Goal: Communication & Community: Answer question/provide support

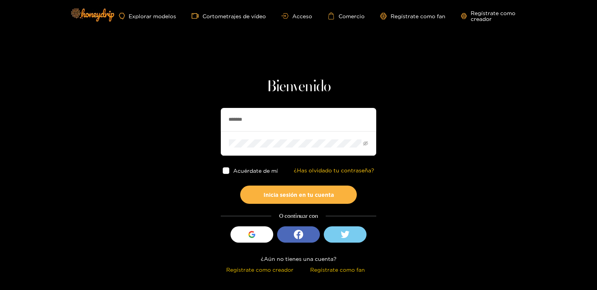
click at [253, 91] on h1 "Bienvenido" at bounding box center [298, 87] width 155 height 19
click at [241, 117] on input "*******" at bounding box center [298, 119] width 155 height 23
paste input "***"
type input "**********"
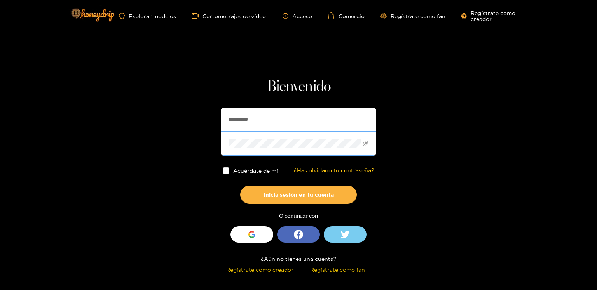
click at [240, 186] on button "Inicia sesión en tu cuenta" at bounding box center [298, 195] width 117 height 18
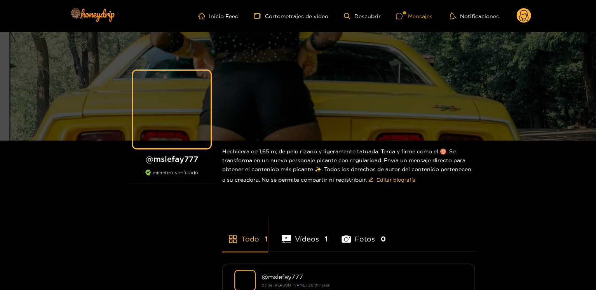
click at [414, 17] on font "Mensajes" at bounding box center [420, 16] width 24 height 6
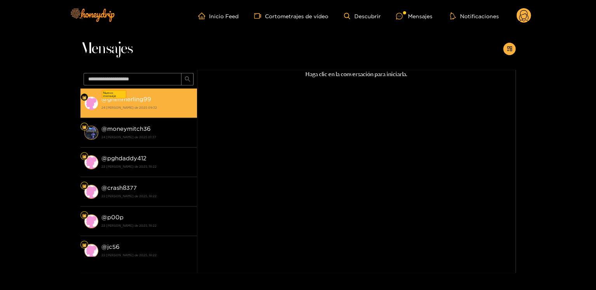
click at [116, 105] on strong "24 [PERSON_NAME] de 2025 09:32" at bounding box center [147, 107] width 92 height 7
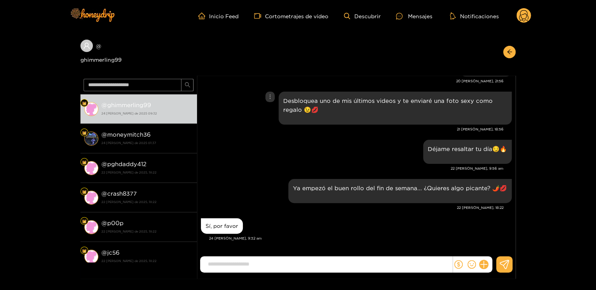
scroll to position [791, 0]
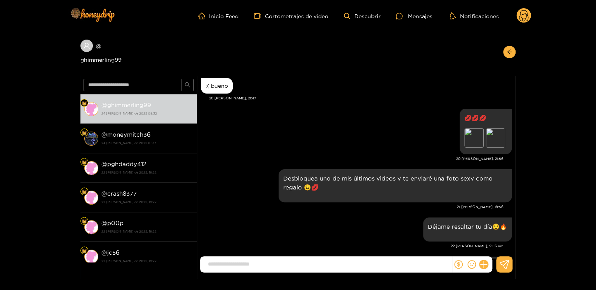
click at [523, 14] on icon at bounding box center [523, 17] width 9 height 14
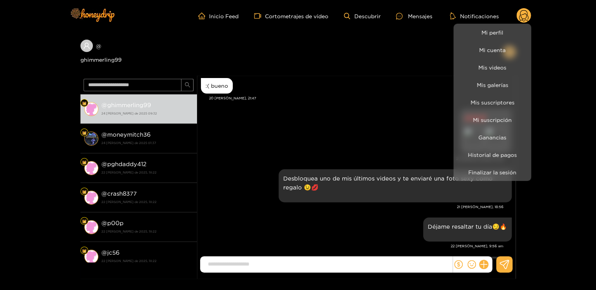
click at [499, 39] on li "Mi perfil" at bounding box center [492, 32] width 78 height 17
click at [497, 37] on link "Mi perfil" at bounding box center [492, 33] width 74 height 14
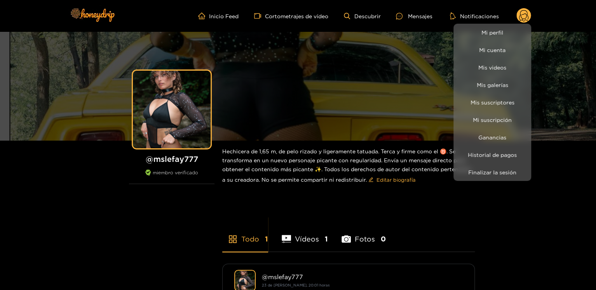
click at [422, 16] on div at bounding box center [298, 145] width 596 height 290
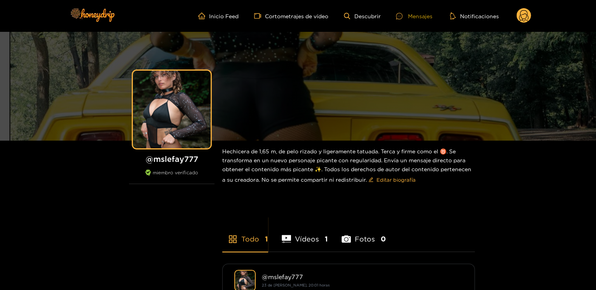
click at [404, 16] on div at bounding box center [402, 16] width 12 height 7
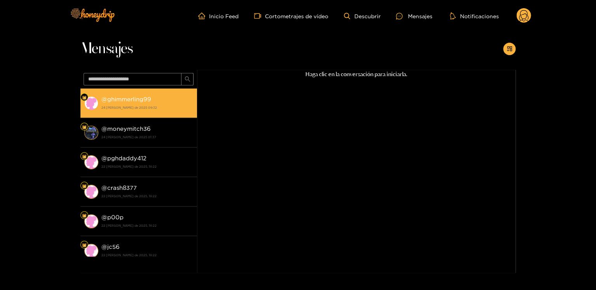
click at [146, 94] on div "@ ghimmerling99 24 [PERSON_NAME] de 2025 09:32" at bounding box center [147, 102] width 92 height 17
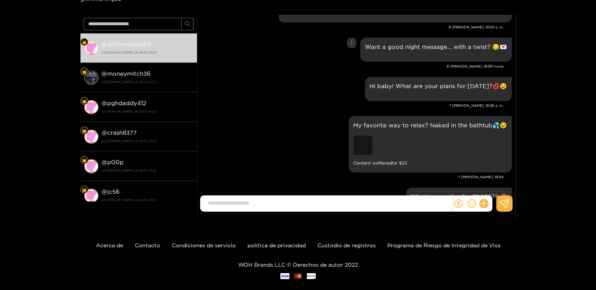
scroll to position [149, 0]
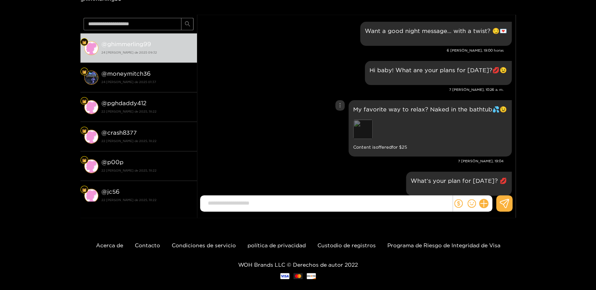
click at [370, 139] on div "Preview" at bounding box center [362, 129] width 19 height 19
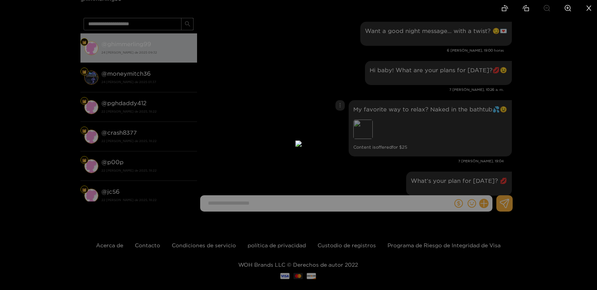
click at [464, 126] on div at bounding box center [298, 145] width 597 height 290
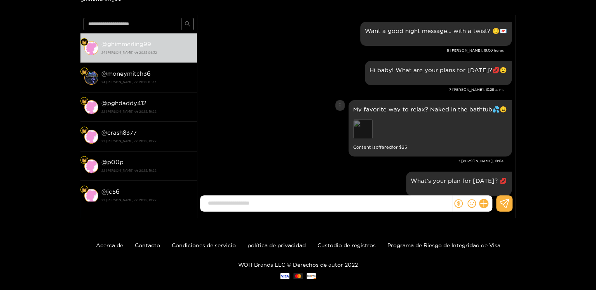
click at [363, 130] on div "Preview" at bounding box center [362, 129] width 19 height 19
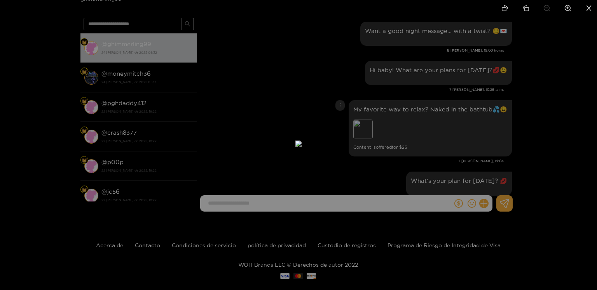
click at [295, 141] on img at bounding box center [298, 144] width 6 height 6
click at [426, 148] on div at bounding box center [298, 145] width 597 height 290
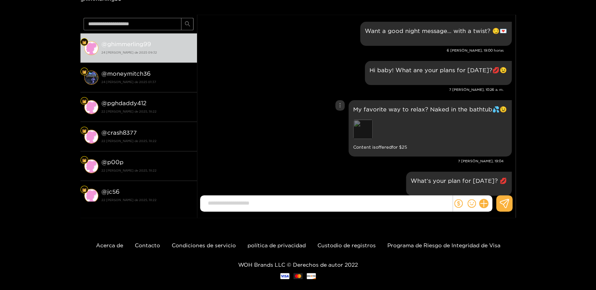
click at [369, 130] on div "Preview" at bounding box center [362, 129] width 19 height 19
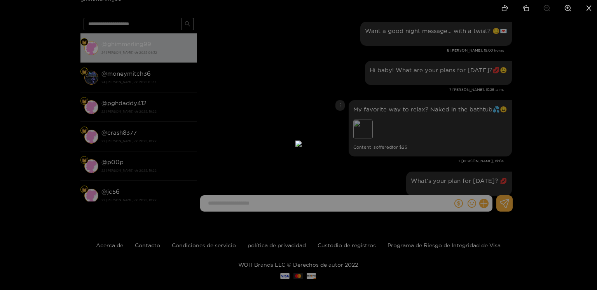
click at [435, 147] on div at bounding box center [298, 145] width 597 height 290
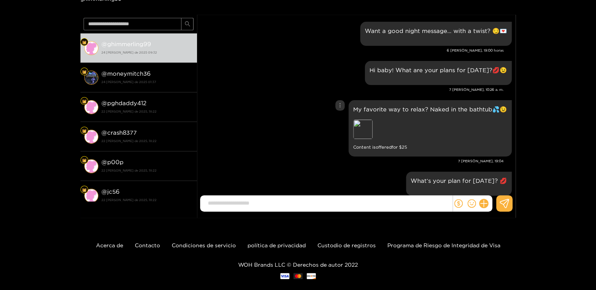
click at [377, 108] on p "My favorite way to relax? Naked in the bathtub💦😉" at bounding box center [430, 109] width 154 height 9
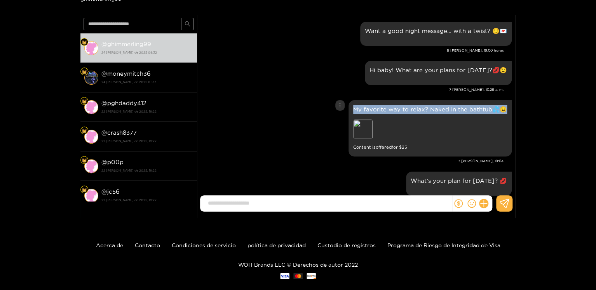
click at [377, 108] on p "My favorite way to relax? Naked in the bathtub💦😉" at bounding box center [430, 109] width 154 height 9
copy p "My favorite way to relax? Naked in the bathtub💦😉"
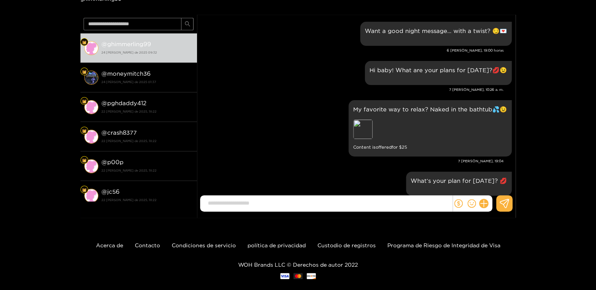
click at [494, 159] on font "7 [PERSON_NAME], 19:04" at bounding box center [480, 161] width 45 height 4
click at [493, 159] on font "7 [PERSON_NAME], 19:04" at bounding box center [480, 161] width 45 height 4
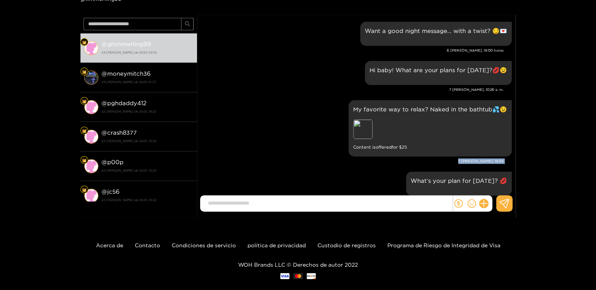
click at [493, 159] on font "7 [PERSON_NAME], 19:04" at bounding box center [480, 161] width 45 height 4
click at [338, 108] on div at bounding box center [339, 105] width 9 height 10
click at [343, 121] on font "Desenviar" at bounding box center [342, 121] width 25 height 5
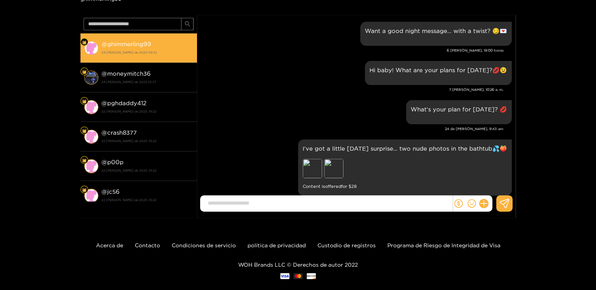
click at [134, 42] on font "ghimmerling99" at bounding box center [129, 44] width 44 height 7
click at [134, 42] on div "@ ghimmerling99 24 [PERSON_NAME] de 2025 09:32 @ moneymitch36 24 [PERSON_NAME] …" at bounding box center [138, 116] width 117 height 203
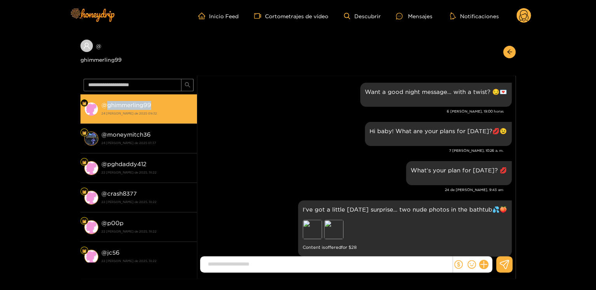
copy font "ghimmerling99"
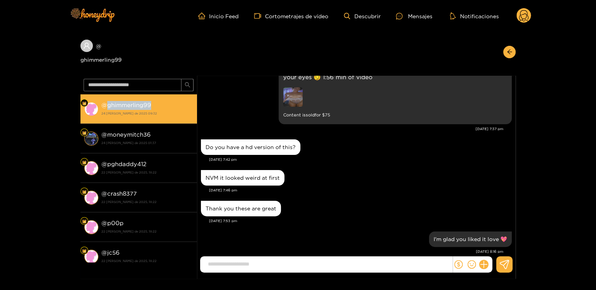
scroll to position [190, 0]
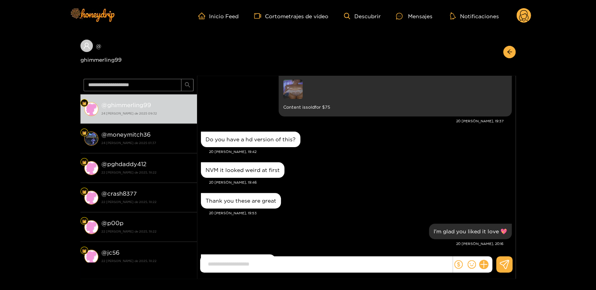
click at [524, 22] on circle at bounding box center [523, 15] width 15 height 15
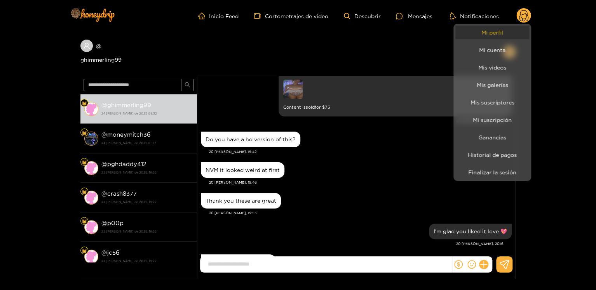
click at [469, 38] on link "Mi perfil" at bounding box center [492, 33] width 74 height 14
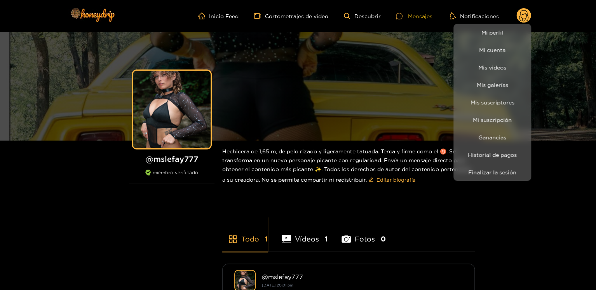
click at [409, 17] on div at bounding box center [298, 145] width 596 height 290
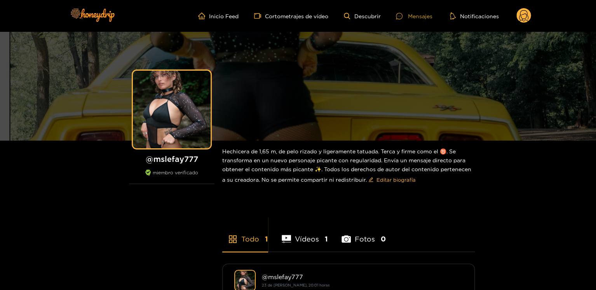
click at [409, 17] on font "Mensajes" at bounding box center [420, 16] width 24 height 6
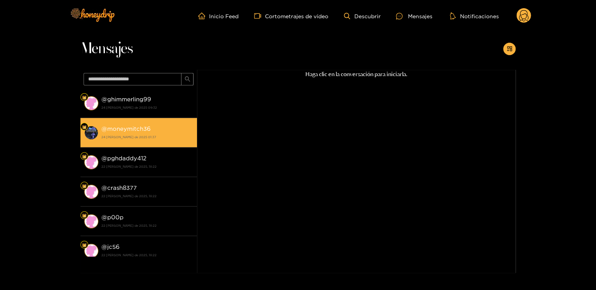
click at [146, 119] on li "@ moneymitch36 24 [PERSON_NAME] de 2025 01:37" at bounding box center [138, 133] width 117 height 30
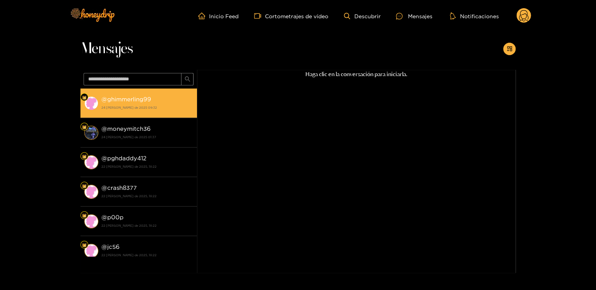
click at [151, 104] on strong "24 [PERSON_NAME] de 2025 09:32" at bounding box center [147, 107] width 92 height 7
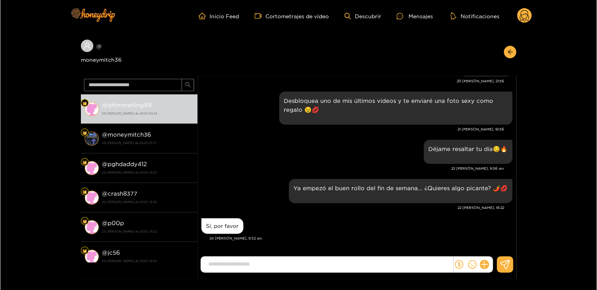
scroll to position [869, 0]
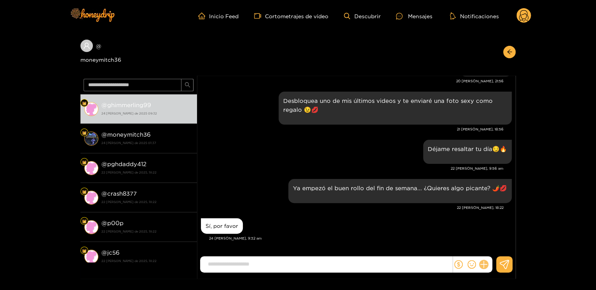
click at [484, 264] on icon at bounding box center [483, 264] width 7 height 7
click at [493, 250] on button at bounding box center [498, 245] width 27 height 17
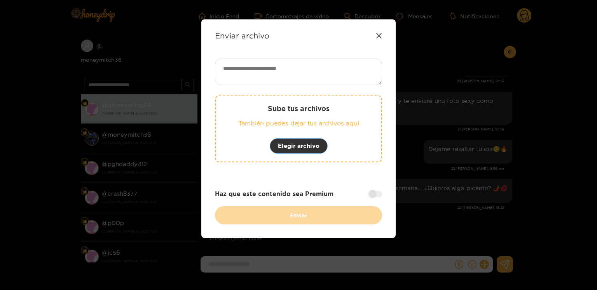
click at [300, 145] on font "Elegir archivo" at bounding box center [299, 146] width 42 height 7
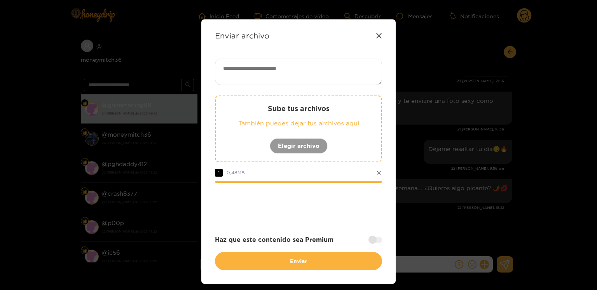
click at [249, 75] on textarea at bounding box center [298, 72] width 167 height 26
paste textarea "**********"
type textarea "**********"
click at [371, 241] on div at bounding box center [375, 240] width 14 height 6
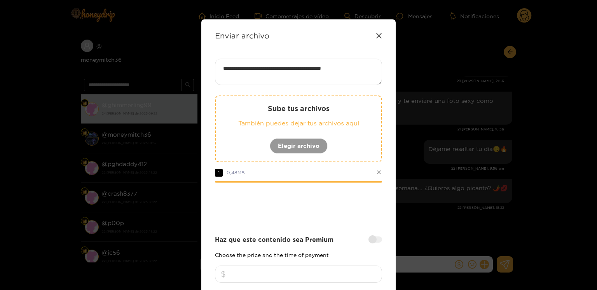
click at [312, 272] on input "number" at bounding box center [298, 274] width 167 height 17
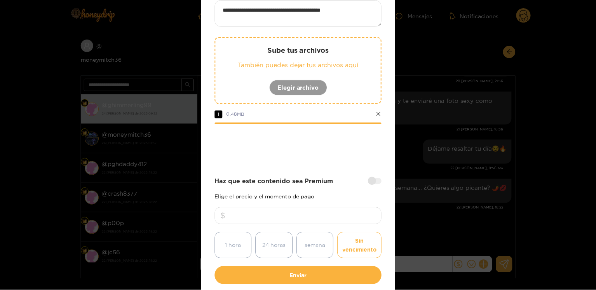
scroll to position [96, 0]
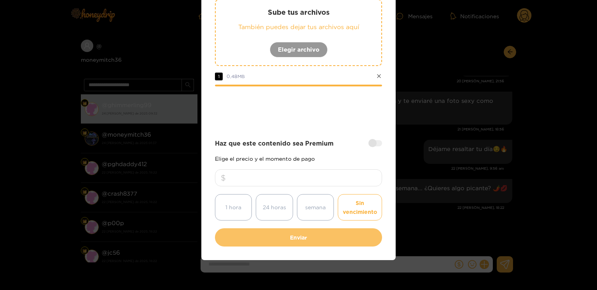
type input "**"
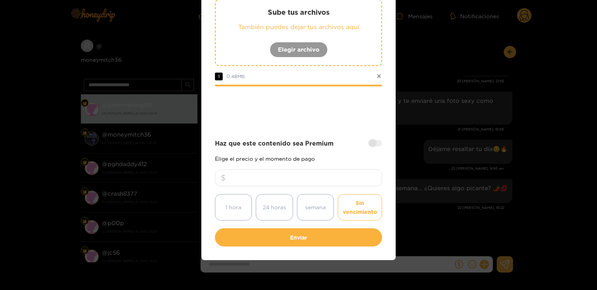
drag, startPoint x: 320, startPoint y: 232, endPoint x: 194, endPoint y: 133, distance: 160.7
click at [313, 225] on div "**********" at bounding box center [298, 104] width 167 height 284
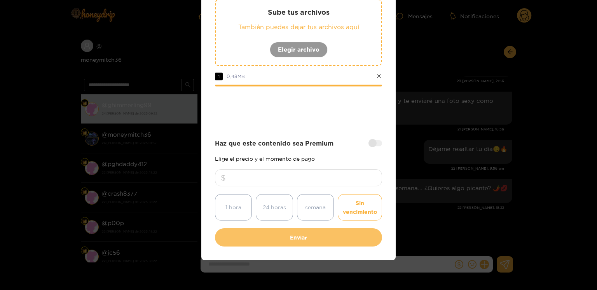
click at [298, 235] on font "Enviar" at bounding box center [298, 238] width 17 height 6
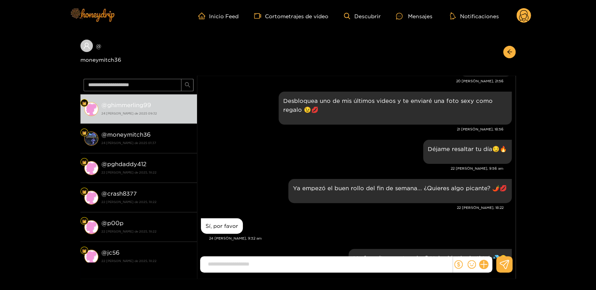
scroll to position [940, 0]
